Goal: Task Accomplishment & Management: Manage account settings

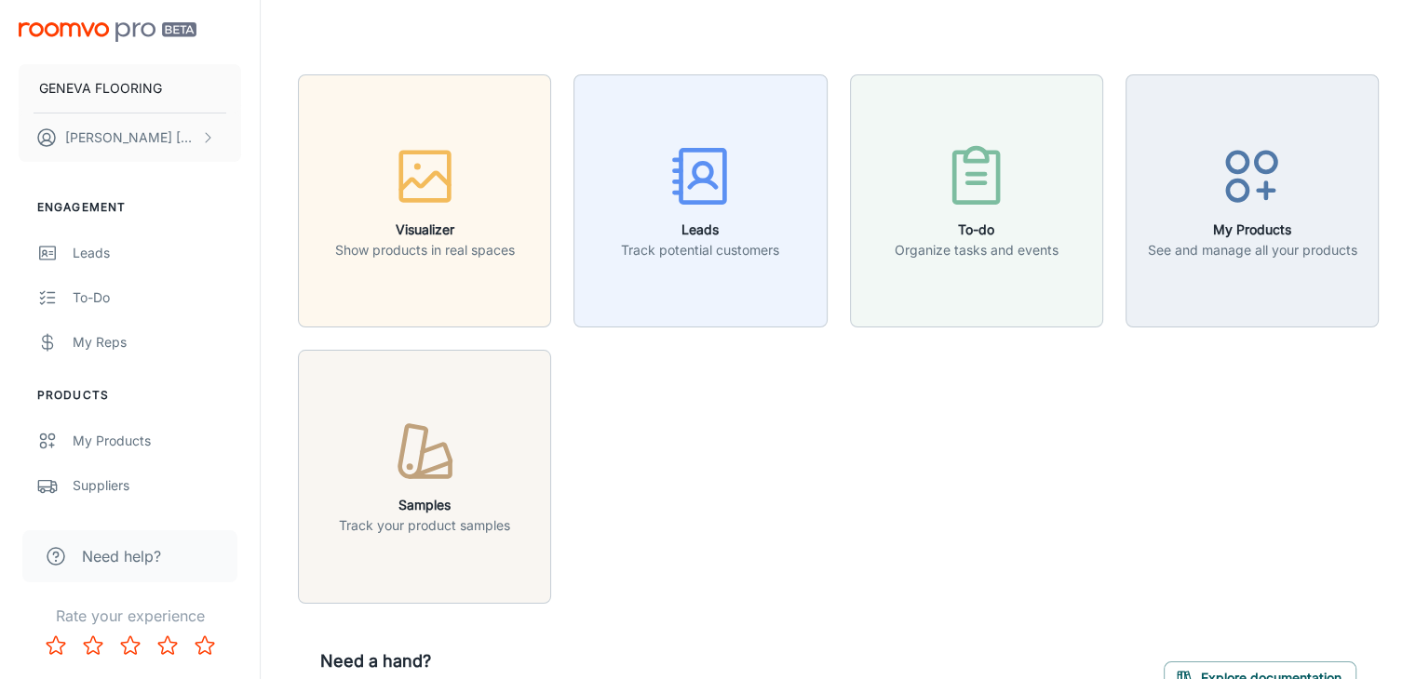
click at [794, 391] on div "Visualizer Show products in real spaces Leads Track potential customers To-do O…" at bounding box center [826, 328] width 1103 height 552
click at [149, 151] on button "[PERSON_NAME]" at bounding box center [130, 138] width 222 height 48
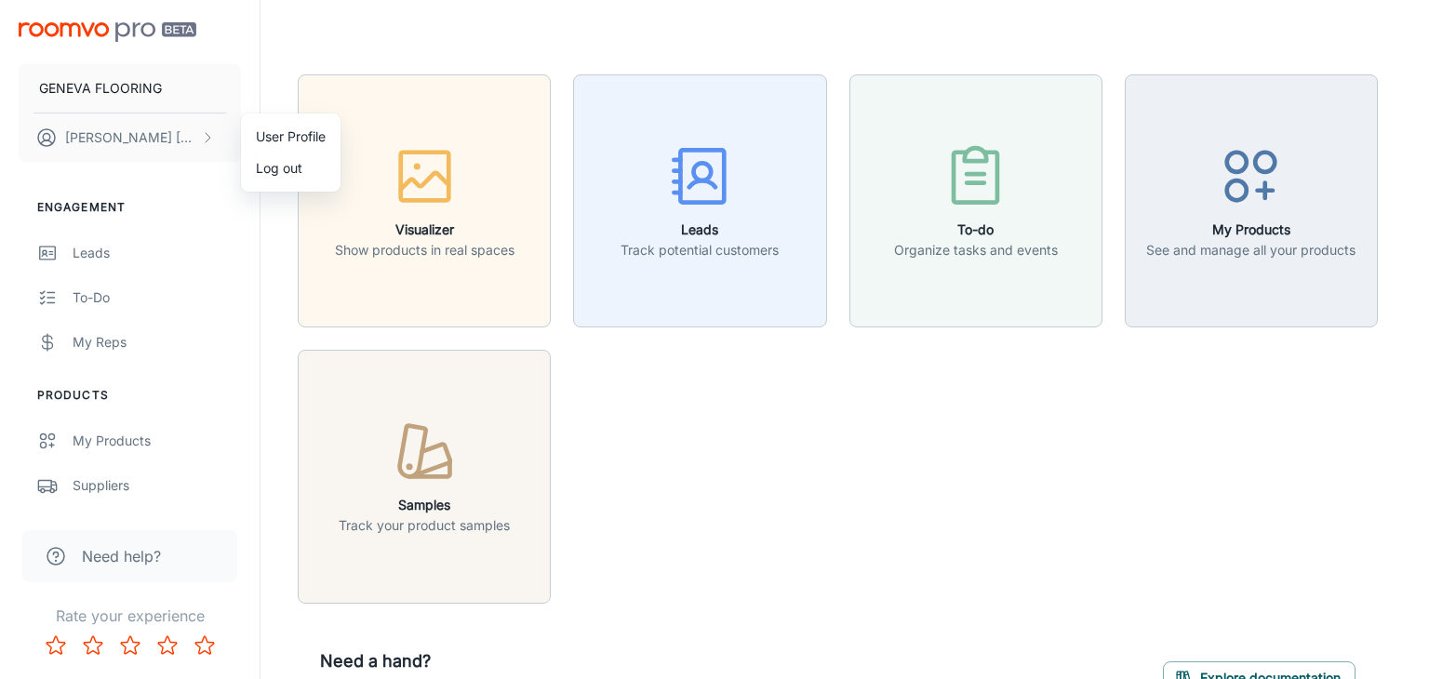
click at [402, 14] on div at bounding box center [714, 339] width 1429 height 679
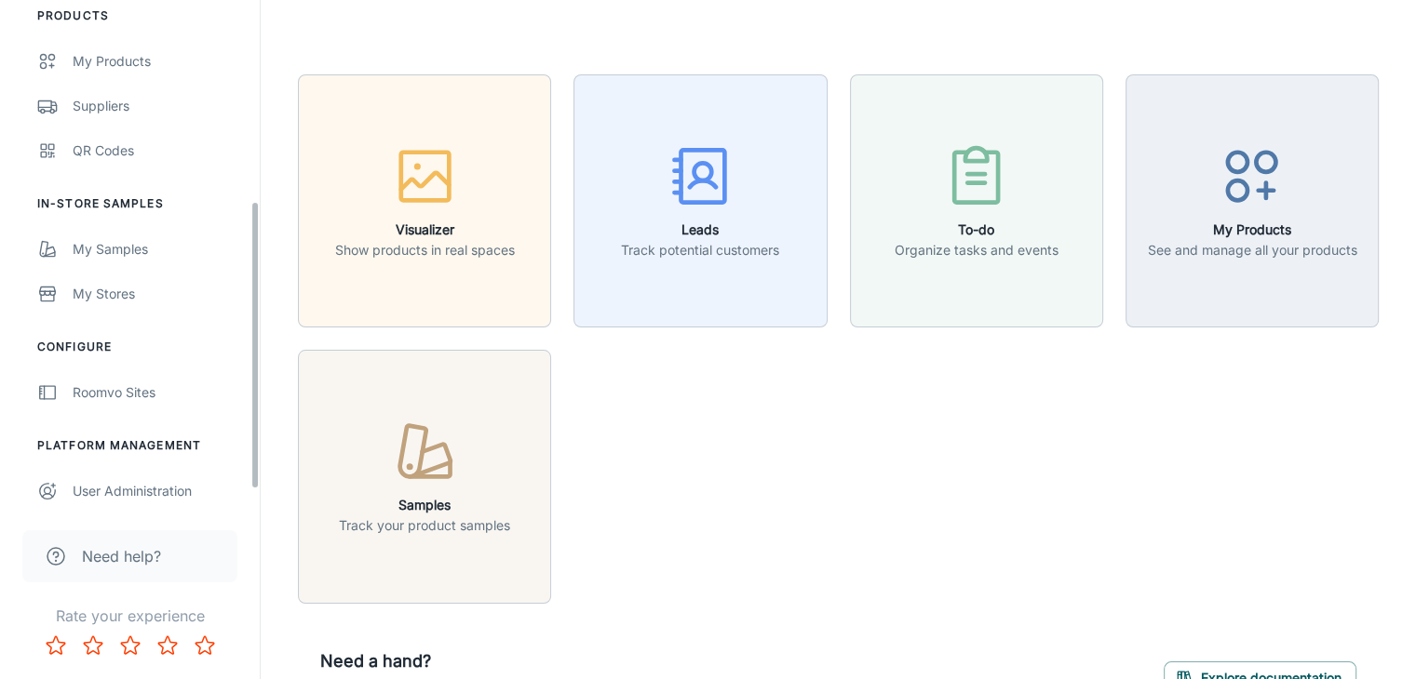
scroll to position [385, 0]
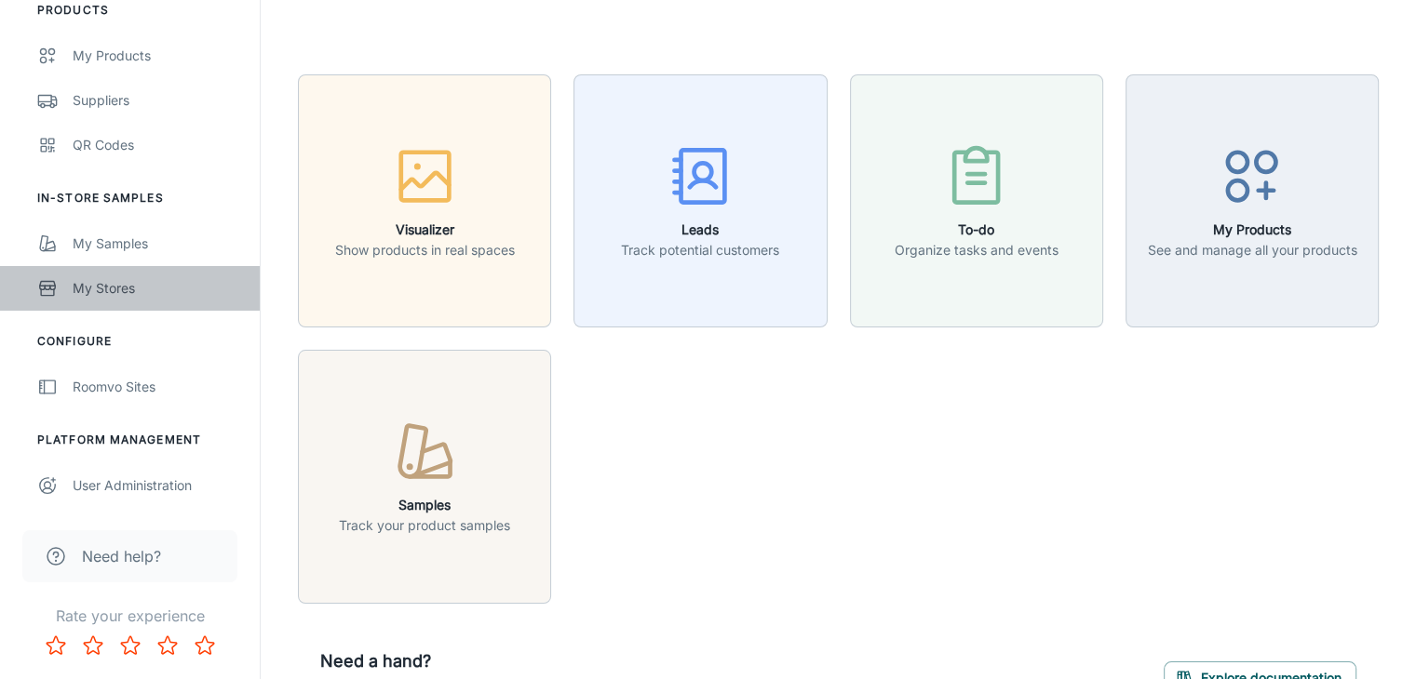
click at [158, 291] on div "My Stores" at bounding box center [157, 288] width 168 height 20
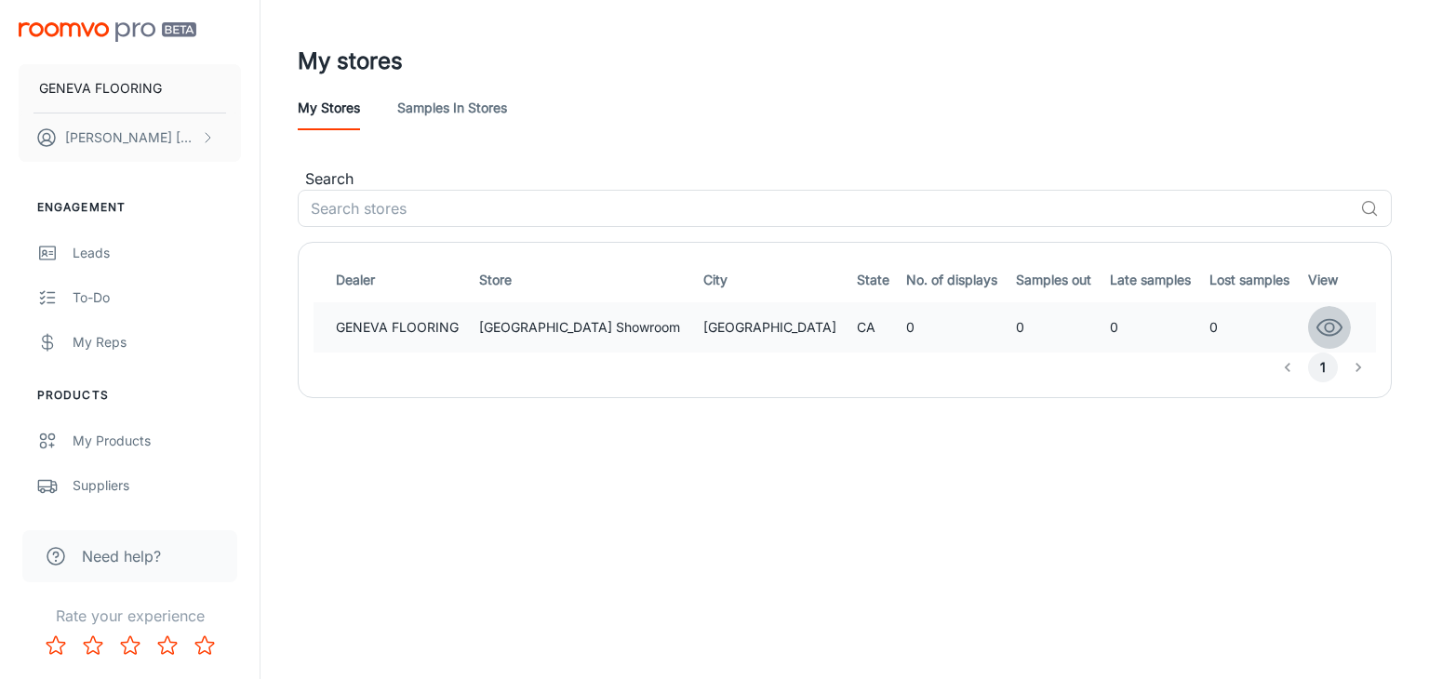
click at [1321, 320] on icon "button" at bounding box center [1330, 328] width 24 height 16
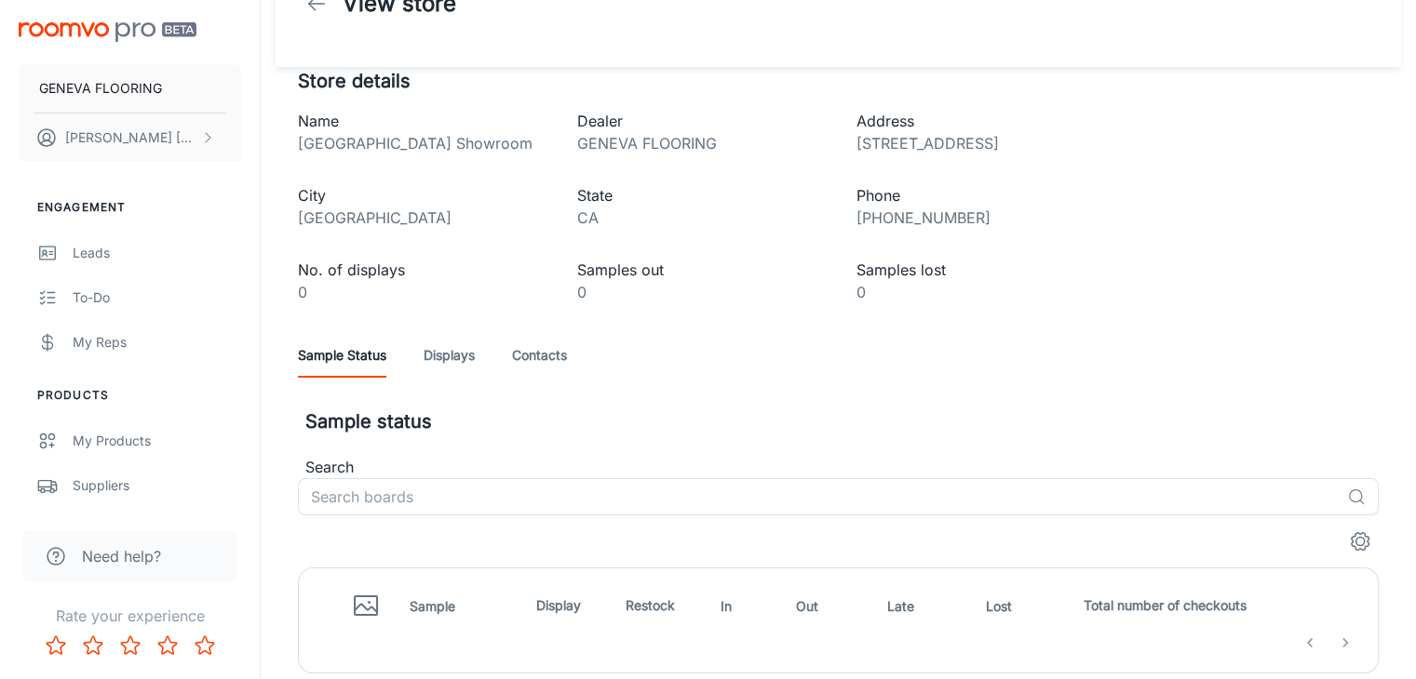
scroll to position [93, 0]
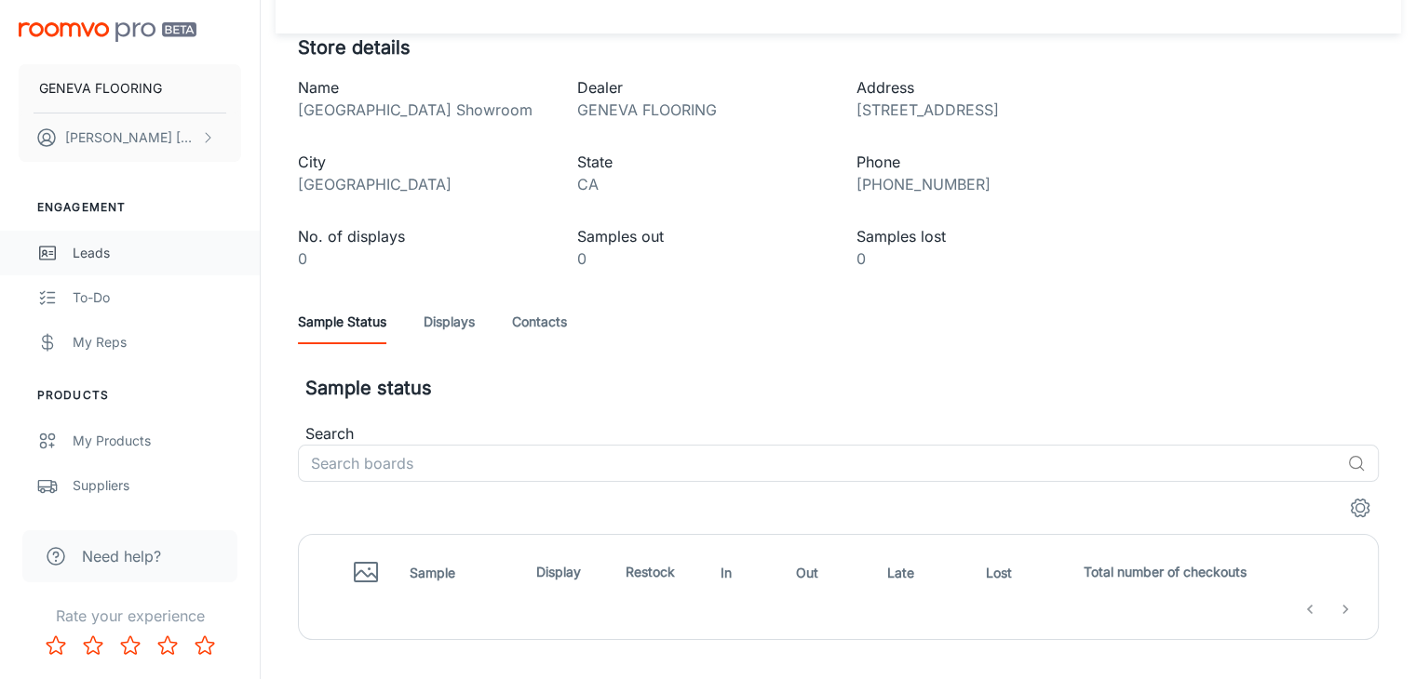
click at [95, 252] on div "Leads" at bounding box center [157, 253] width 168 height 20
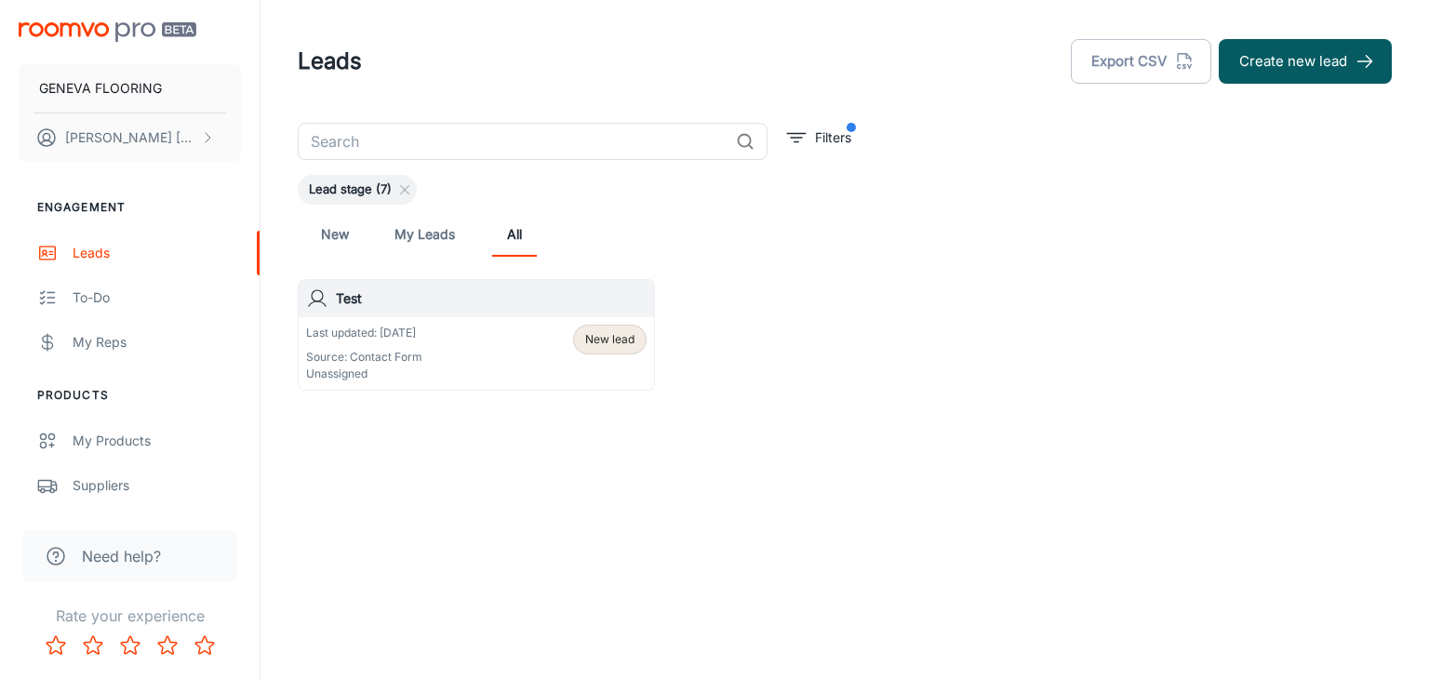
click at [563, 64] on div "Leads Export CSV Create new lead" at bounding box center [845, 61] width 1094 height 48
click at [405, 184] on icon at bounding box center [404, 189] width 15 height 15
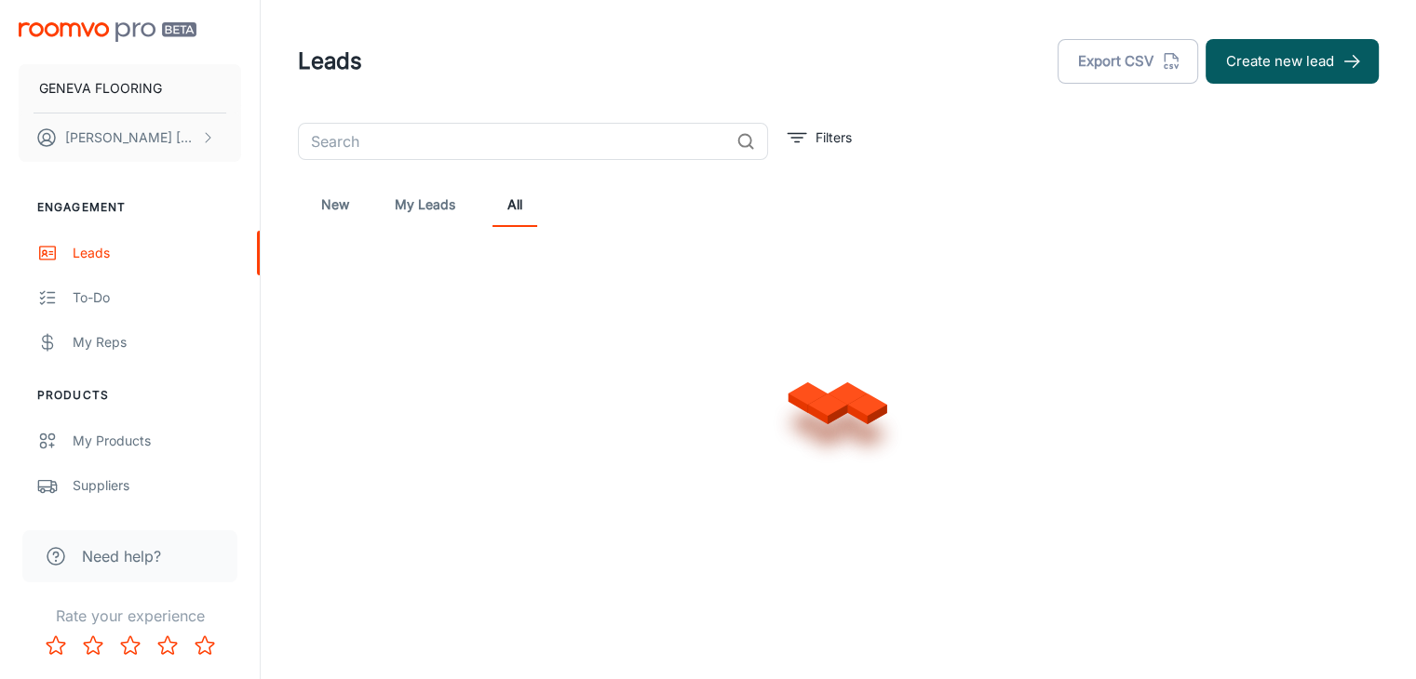
click at [491, 26] on header "Leads Export CSV Create new lead" at bounding box center [837, 61] width 1125 height 123
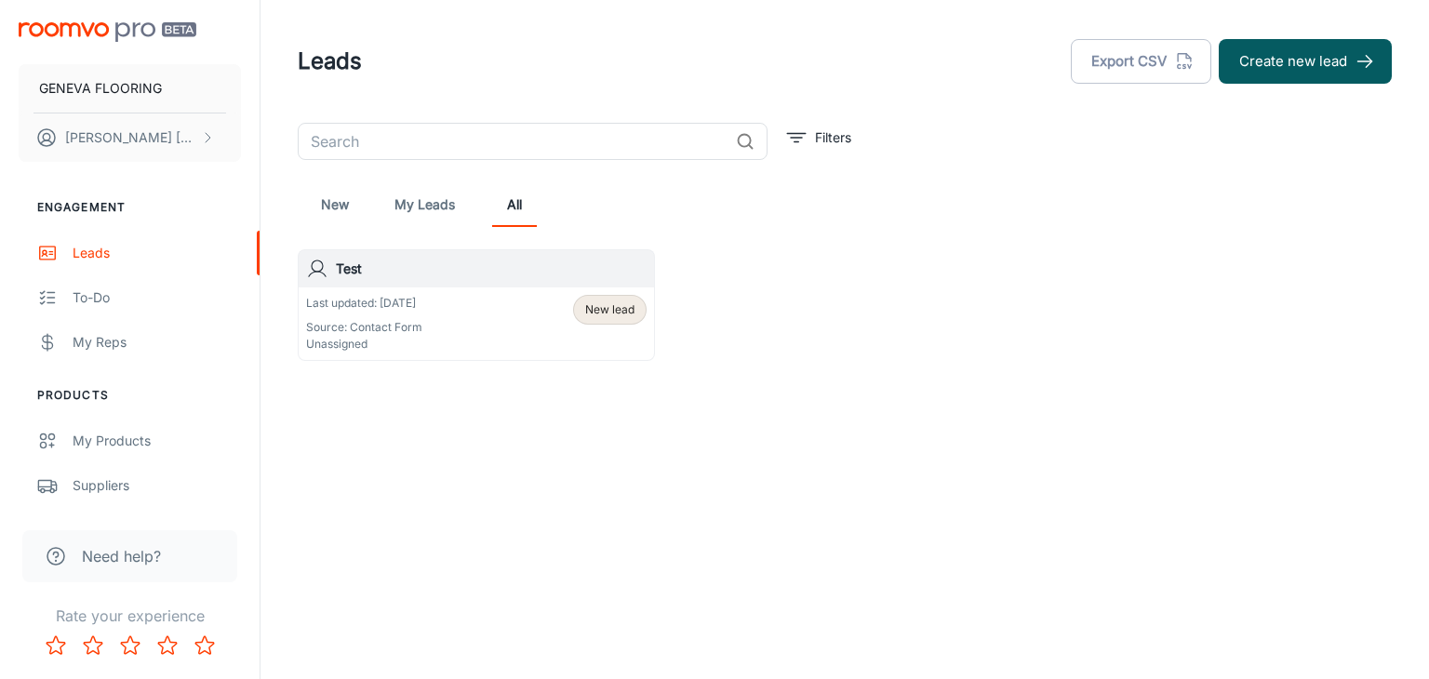
click at [342, 451] on div "Leads Export CSV Create new lead ​ Filters New My Leads All Test Last updated: …" at bounding box center [845, 247] width 1169 height 495
click at [390, 329] on p "Source: Contact Form" at bounding box center [364, 327] width 116 height 17
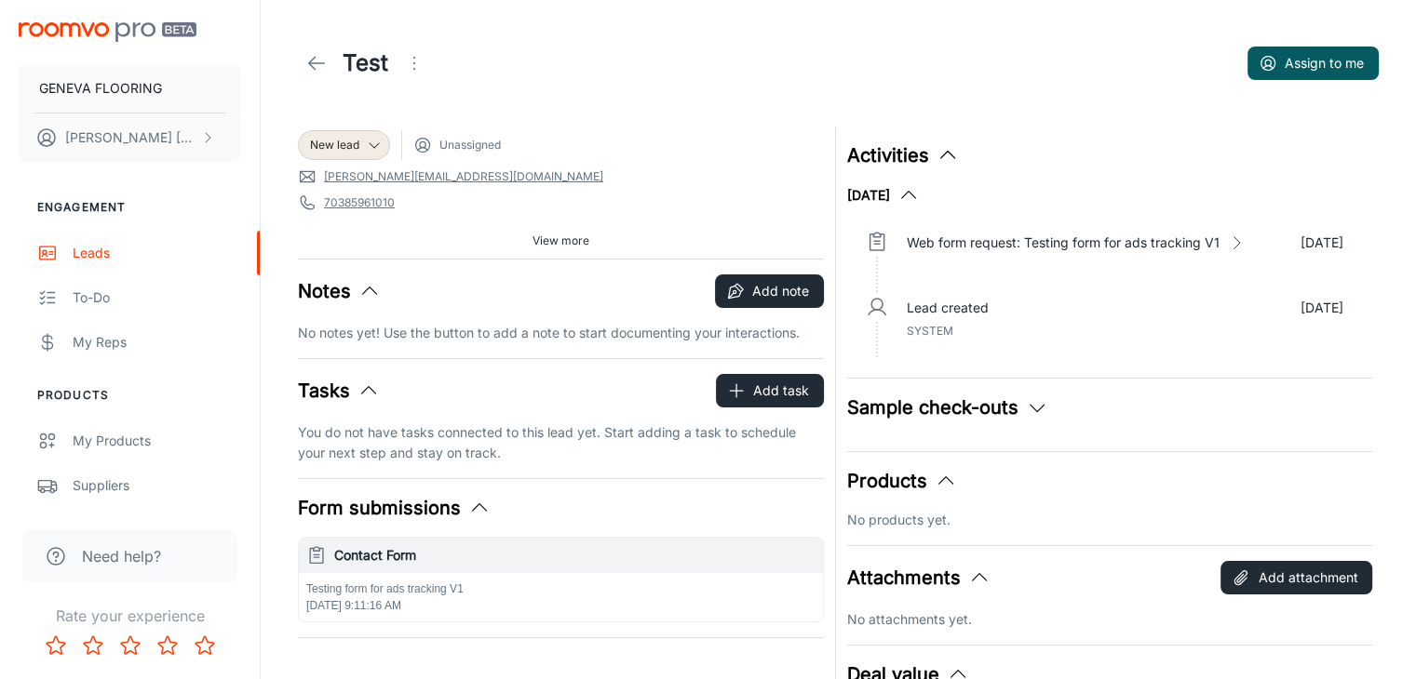
click at [913, 62] on div "Test Assign to me" at bounding box center [838, 63] width 1080 height 52
click at [799, 69] on div "Test Assign to me" at bounding box center [838, 63] width 1080 height 52
click at [727, 60] on div "Test Assign to me" at bounding box center [838, 63] width 1080 height 52
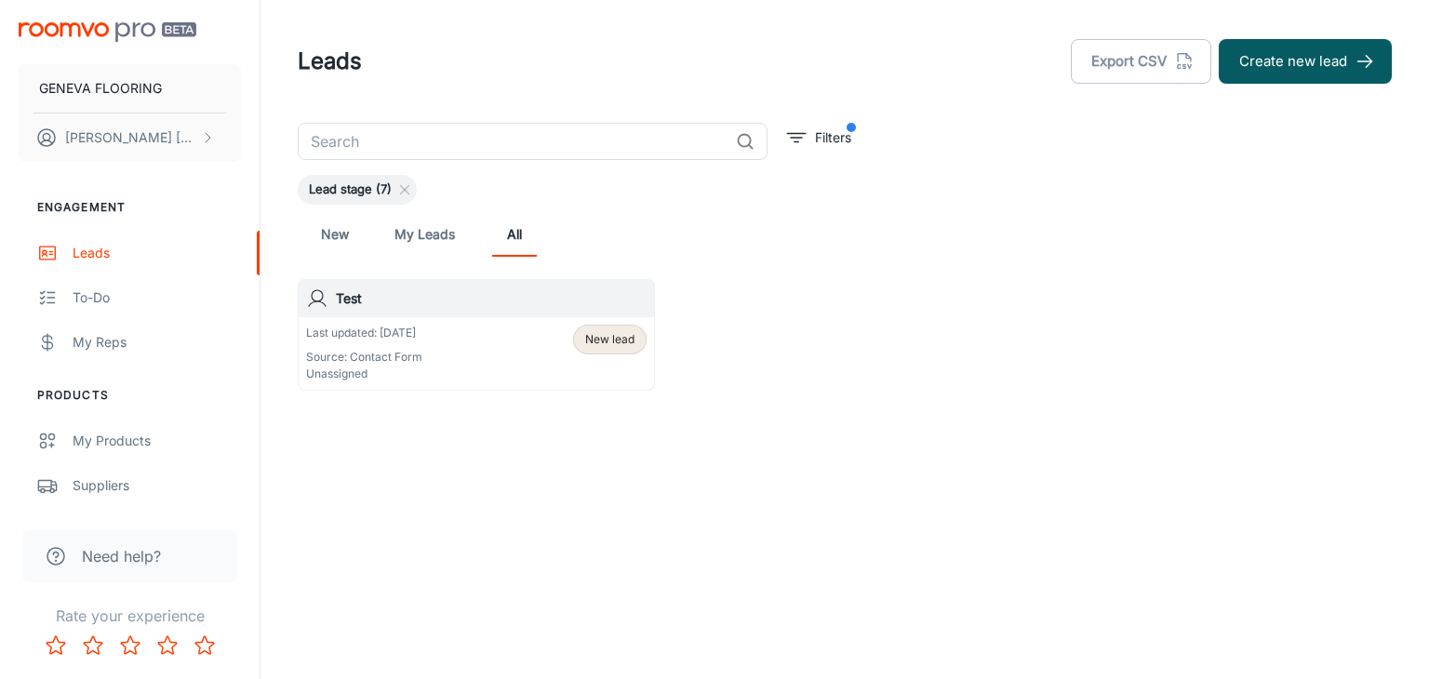
click at [769, 23] on header "Leads Export CSV Create new lead" at bounding box center [844, 61] width 1139 height 123
click at [112, 261] on div "Leads" at bounding box center [157, 253] width 168 height 20
click at [411, 189] on icon at bounding box center [404, 189] width 15 height 15
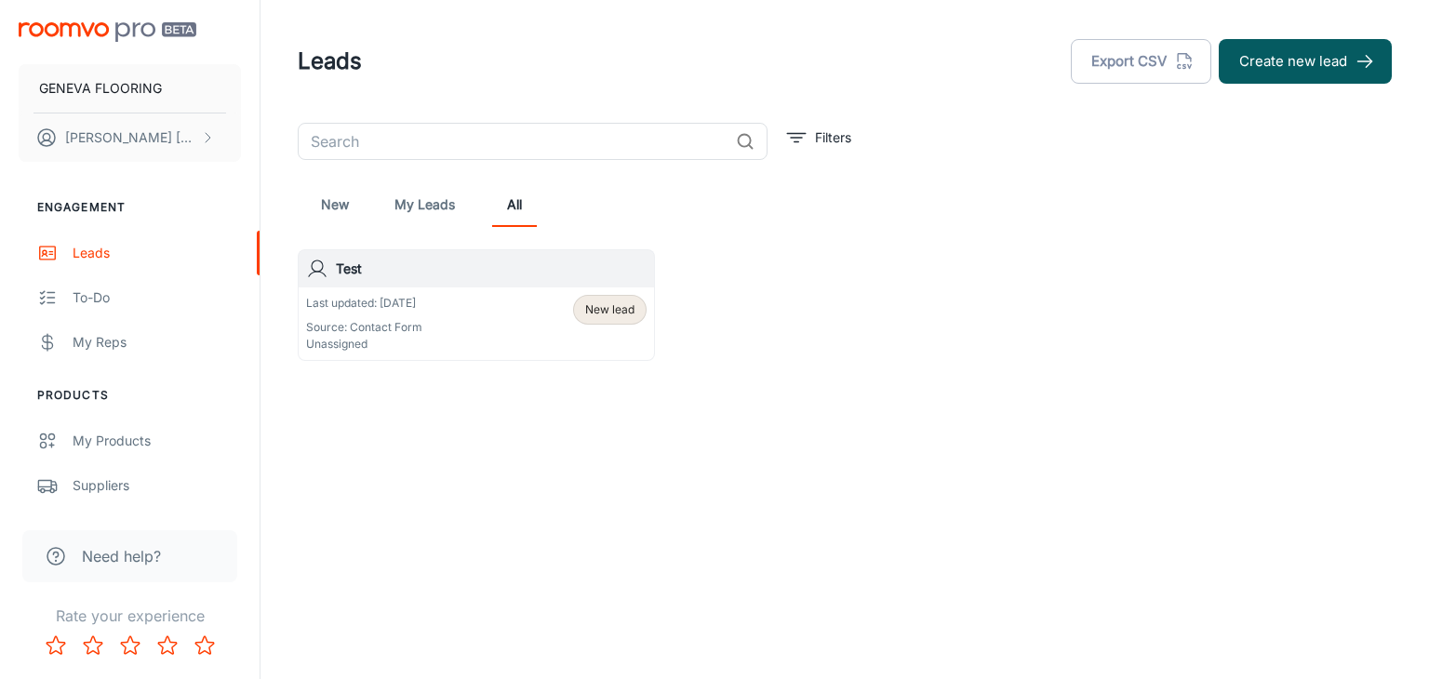
click at [485, 60] on div "Leads Export CSV Create new lead" at bounding box center [845, 61] width 1094 height 48
click at [448, 329] on div "Last updated: [DATE] Source: Contact Form Unassigned New lead" at bounding box center [476, 324] width 341 height 58
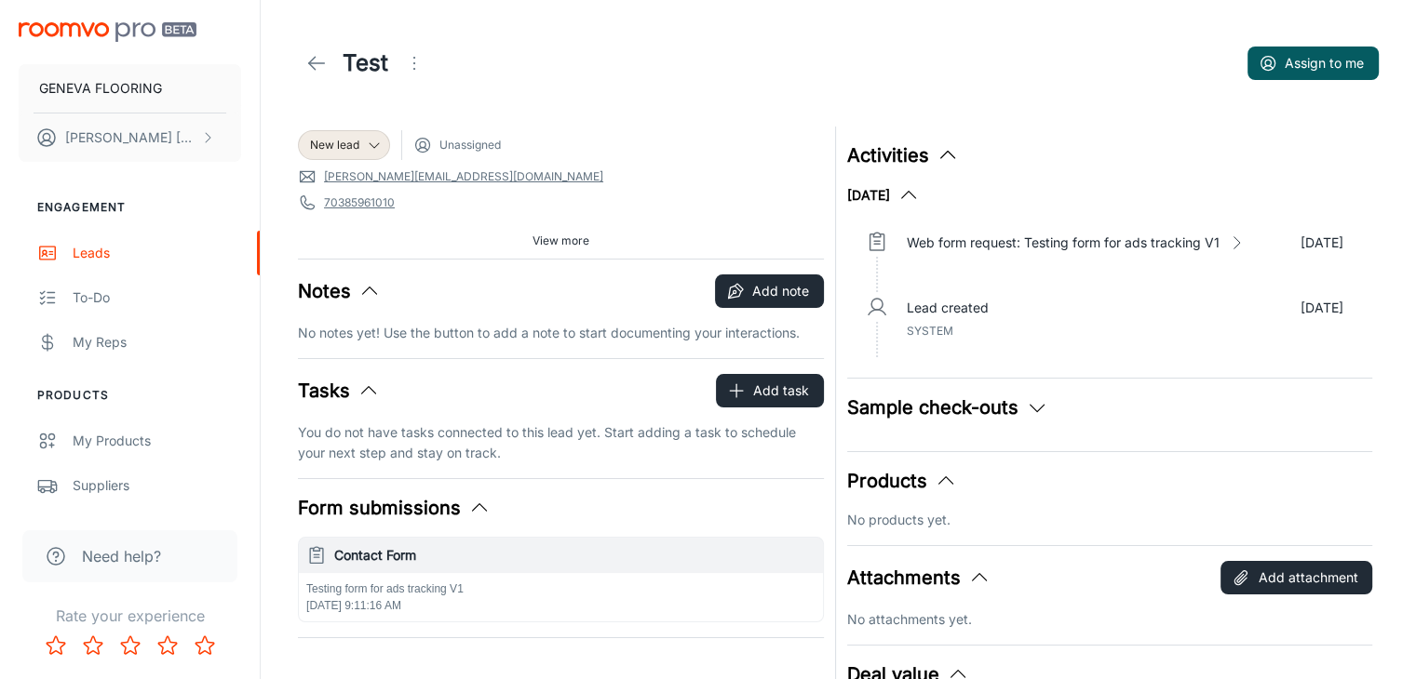
click at [1094, 65] on div "Test Assign to me" at bounding box center [838, 63] width 1080 height 52
click at [786, 11] on header "Test Assign to me" at bounding box center [837, 63] width 1125 height 127
click at [356, 157] on div "New lead" at bounding box center [344, 145] width 92 height 30
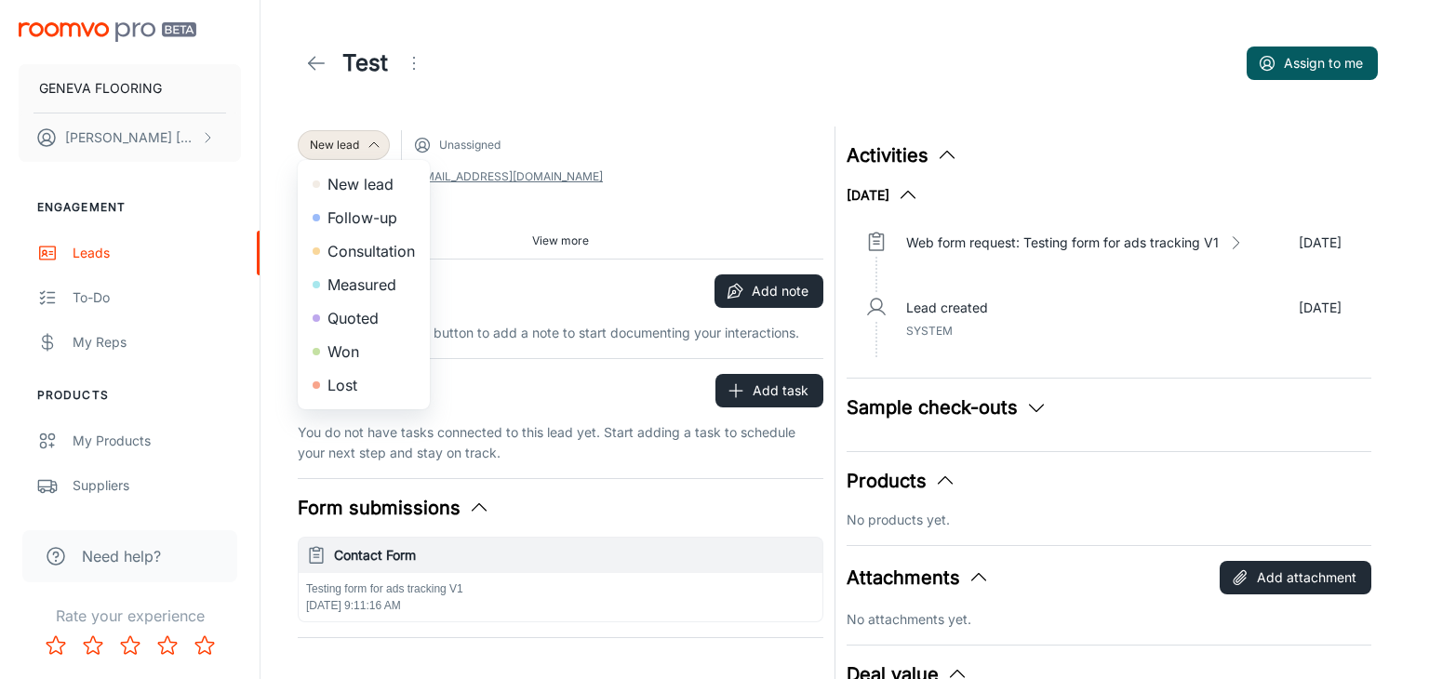
click at [695, 40] on div at bounding box center [714, 339] width 1429 height 679
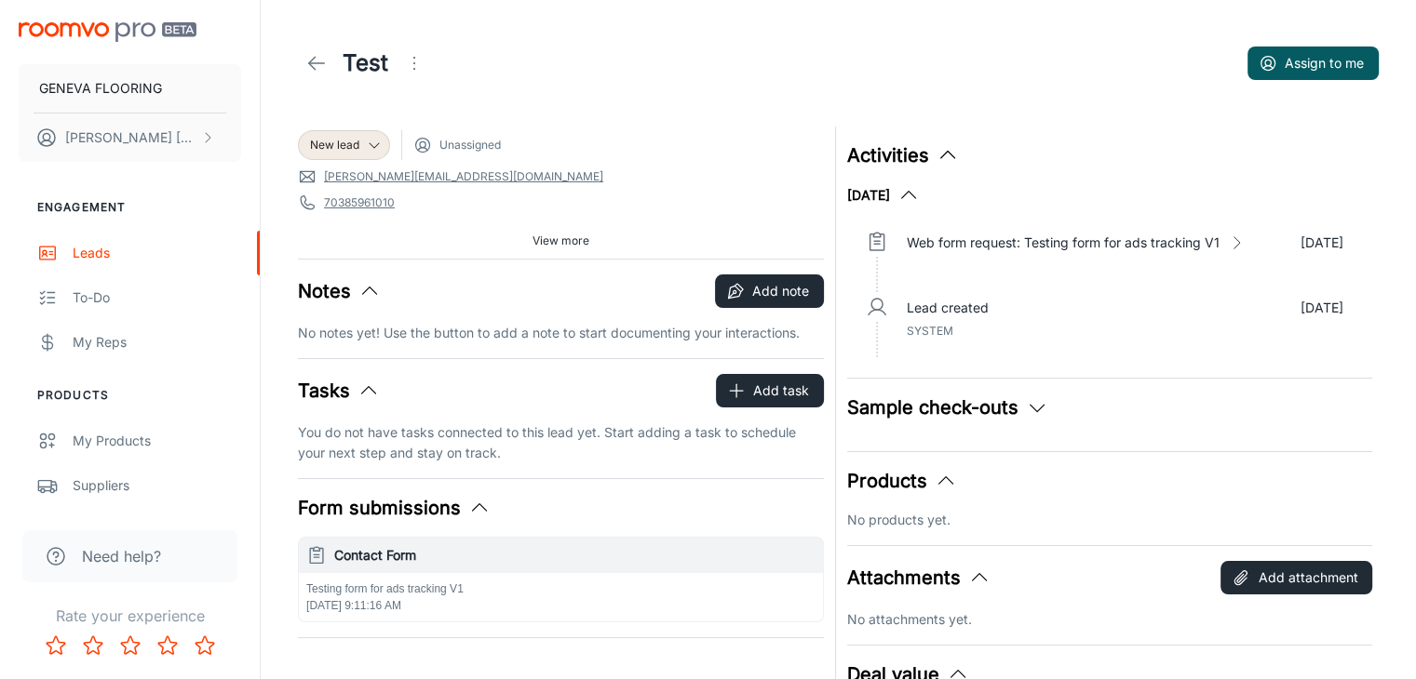
click at [532, 231] on button "View more" at bounding box center [561, 241] width 72 height 28
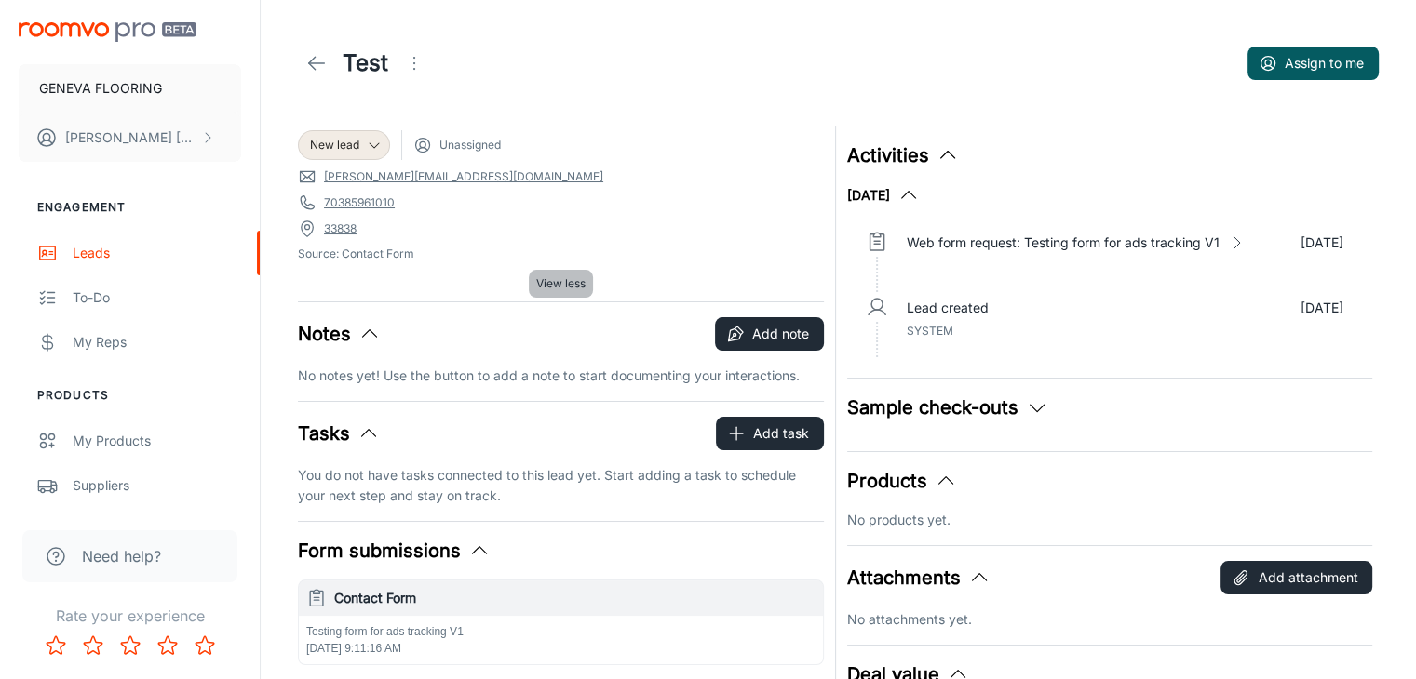
click at [558, 281] on span "View less" at bounding box center [560, 283] width 49 height 17
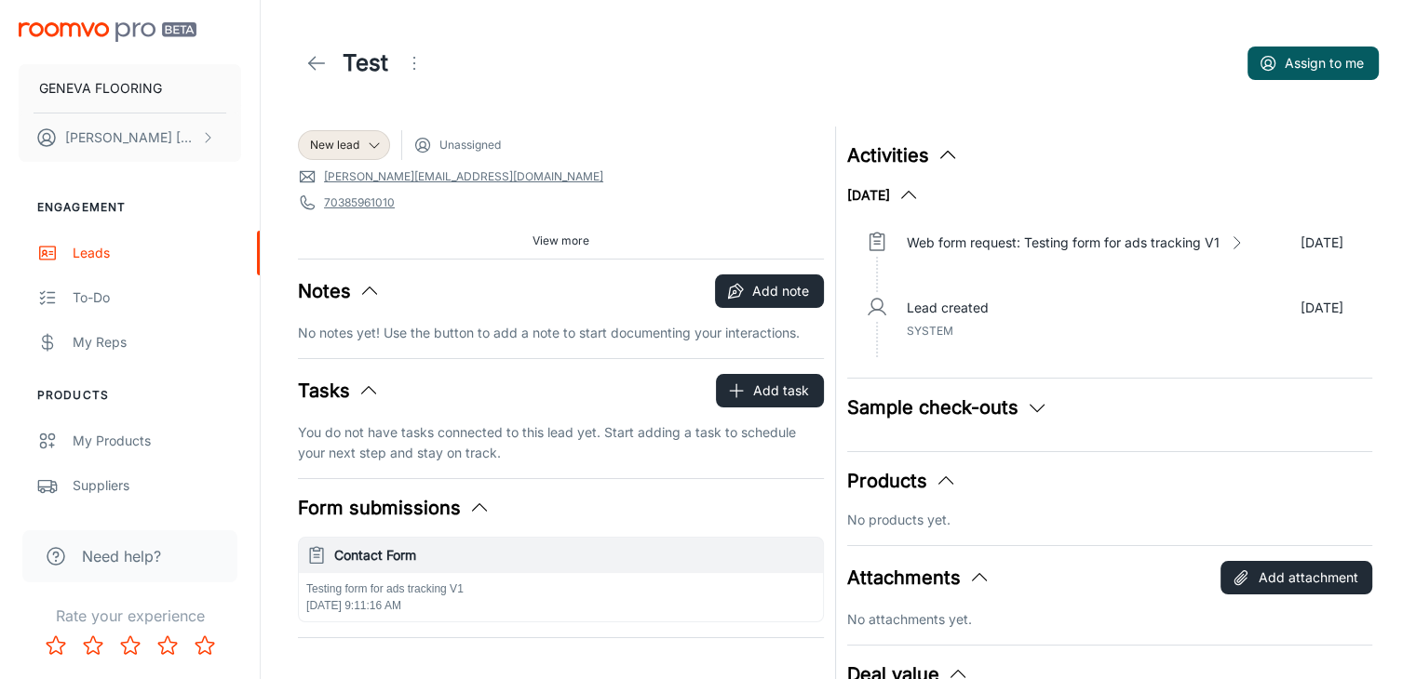
click at [462, 153] on span "Unassigned" at bounding box center [469, 145] width 61 height 17
click at [392, 59] on div "Test" at bounding box center [365, 63] width 135 height 37
click at [409, 54] on icon "Open menu" at bounding box center [414, 63] width 22 height 22
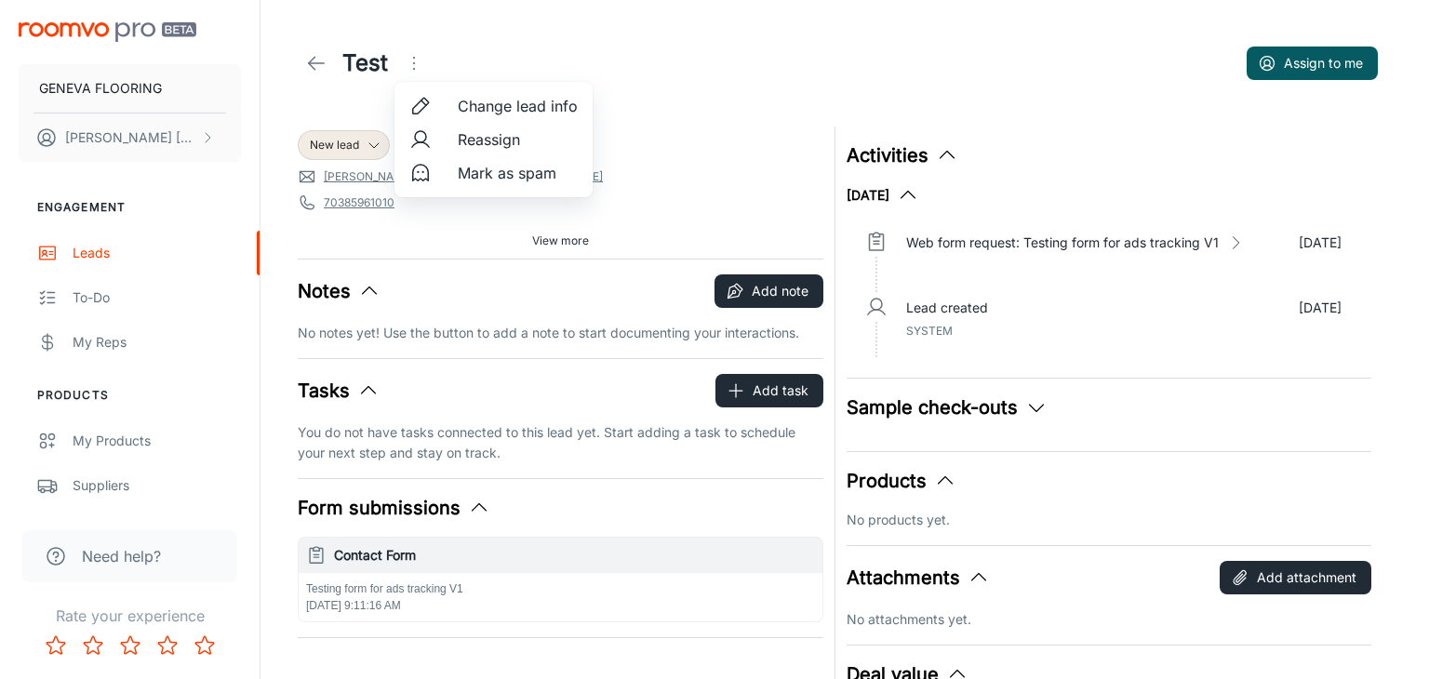
click at [294, 60] on div at bounding box center [714, 339] width 1429 height 679
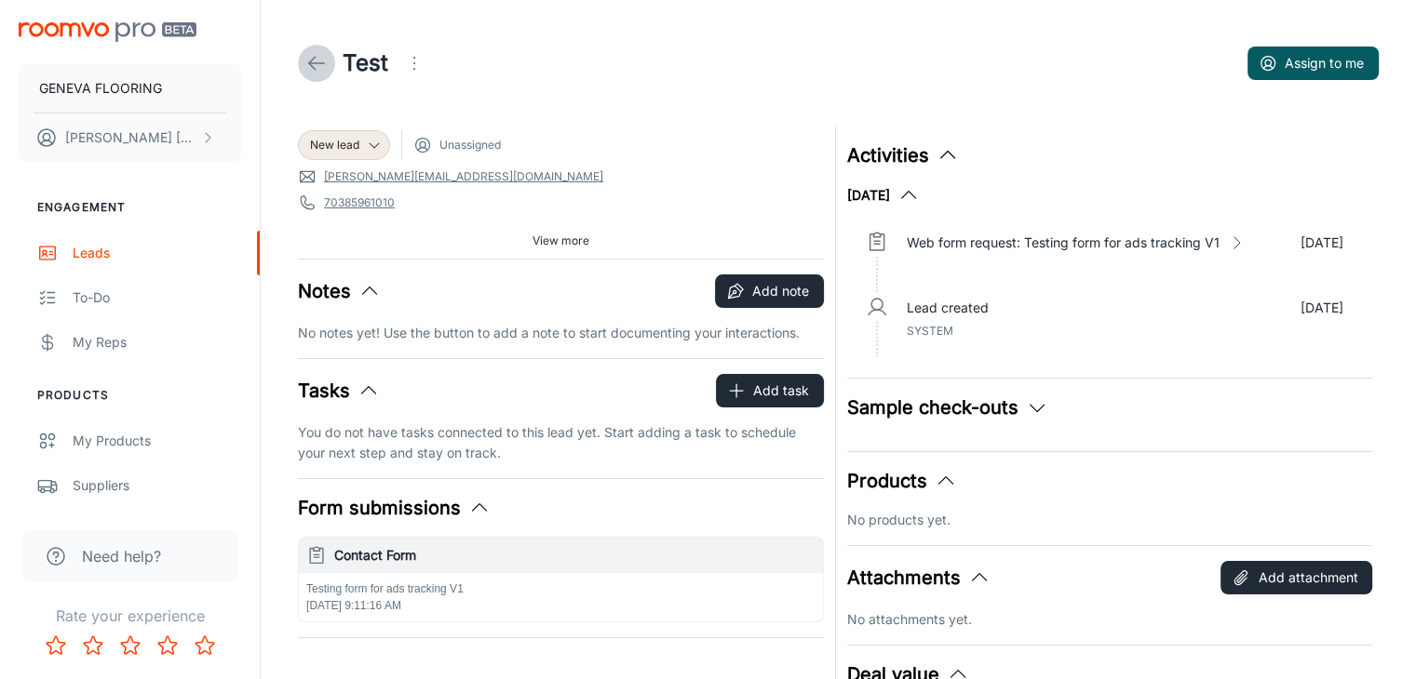
click at [306, 59] on icon at bounding box center [316, 63] width 22 height 22
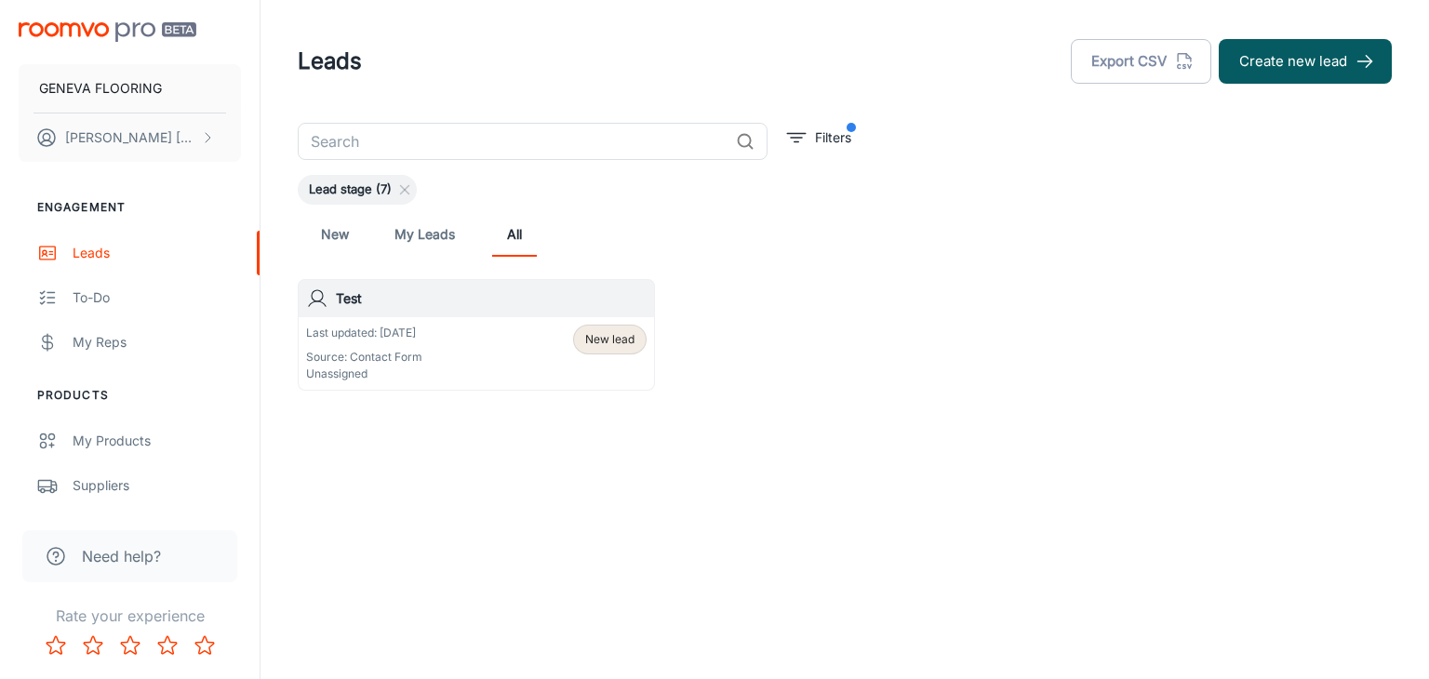
click at [324, 229] on link "New" at bounding box center [335, 234] width 45 height 45
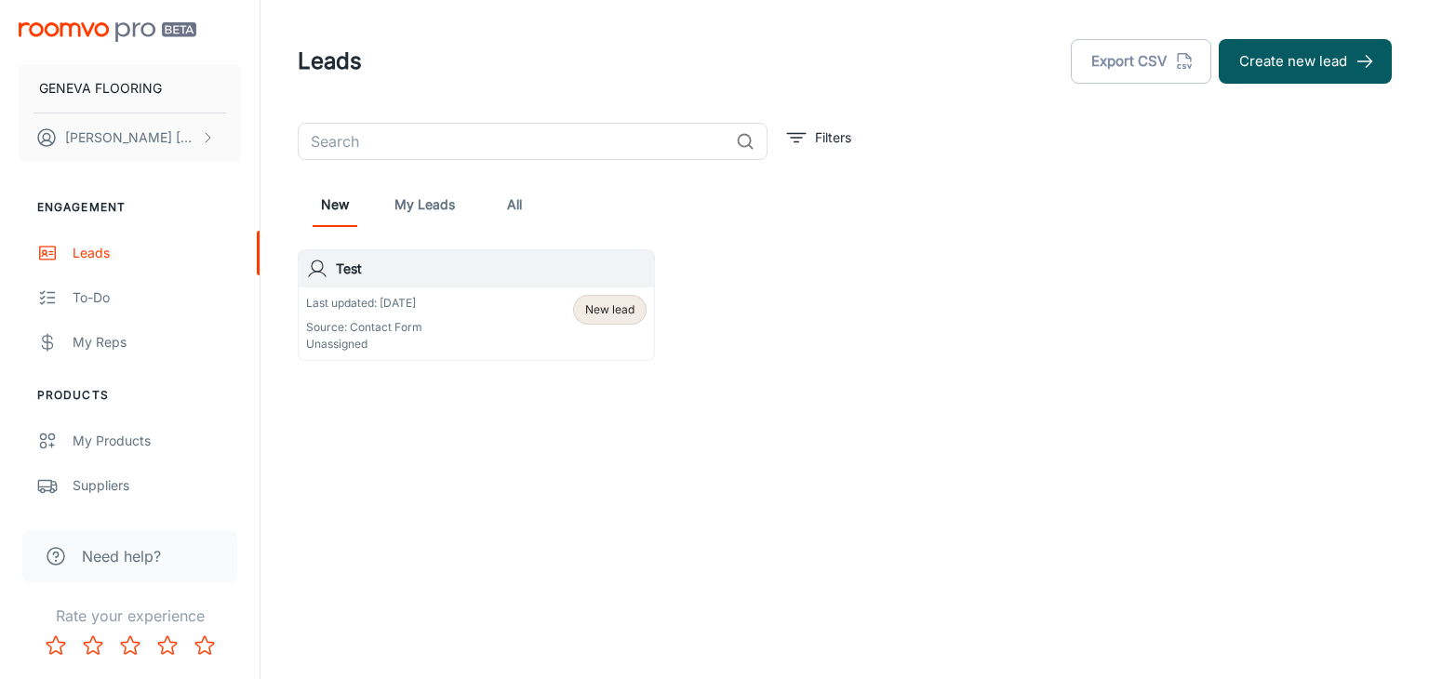
click at [423, 209] on link "My Leads" at bounding box center [425, 204] width 60 height 45
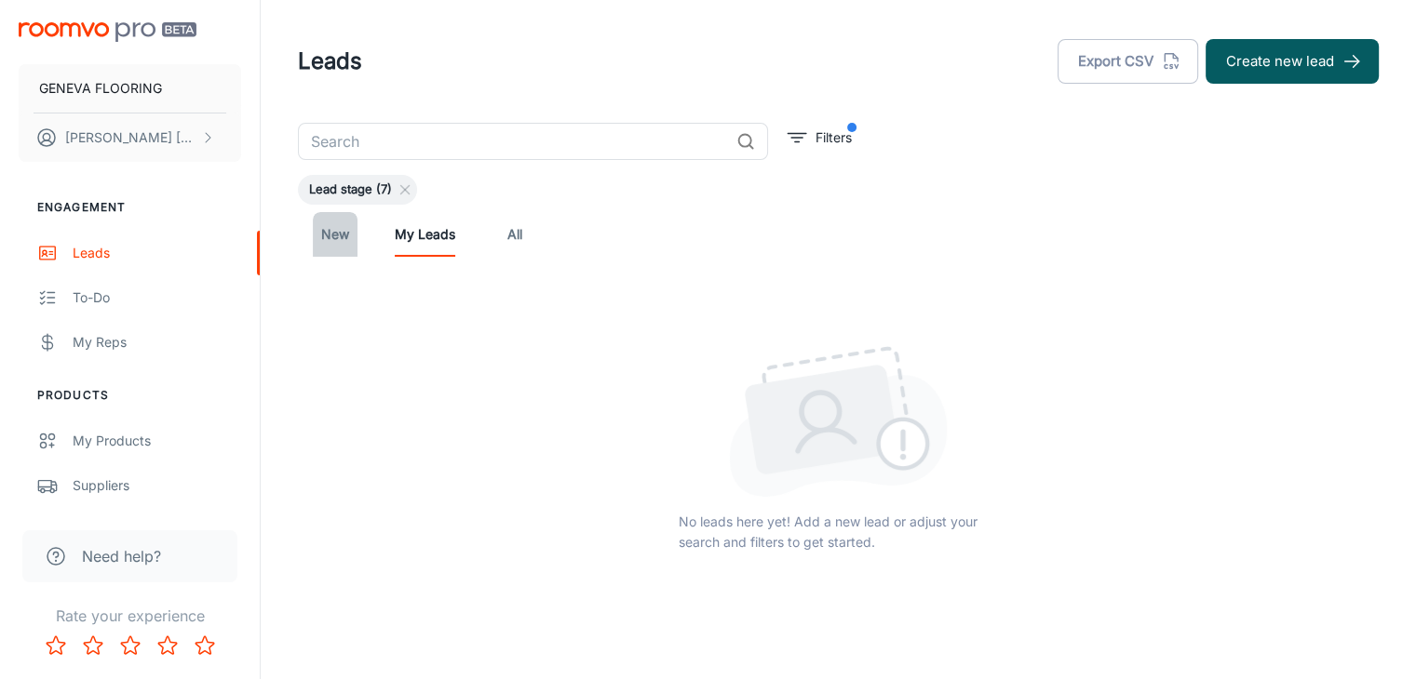
click at [336, 230] on link "New" at bounding box center [335, 234] width 45 height 45
